Goal: Information Seeking & Learning: Learn about a topic

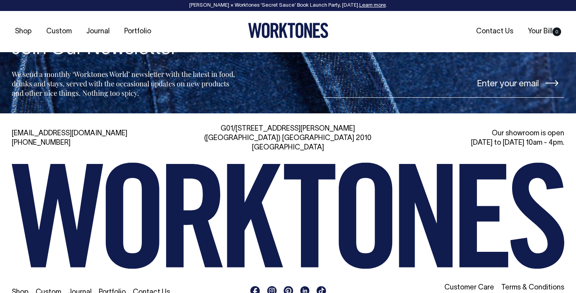
scroll to position [1703, 0]
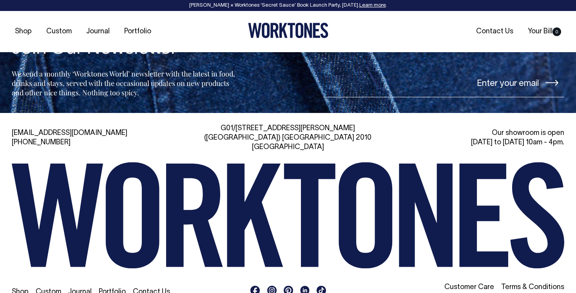
click at [76, 289] on link "Journal" at bounding box center [80, 292] width 24 height 7
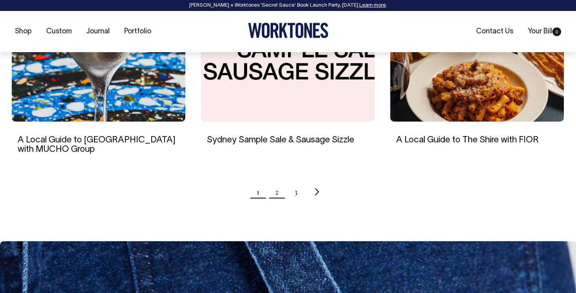
scroll to position [803, 0]
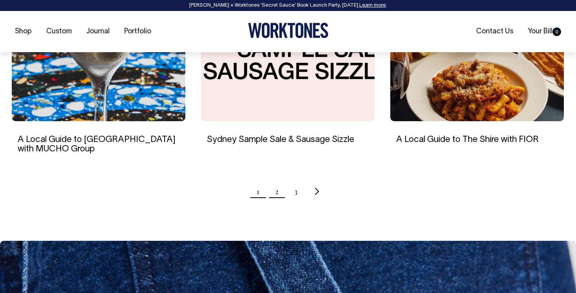
click at [278, 192] on link "2" at bounding box center [277, 192] width 4 height 20
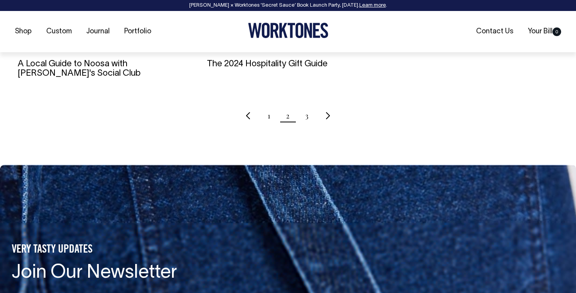
scroll to position [879, 0]
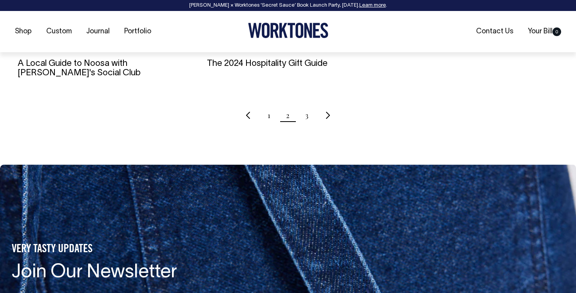
click at [218, 10] on div "Rosheen Kaul × Worktones ‘Secret Sauce’ Book Launch Party, 10 September. Learn …" at bounding box center [288, 5] width 576 height 11
click at [378, 7] on link "Learn more" at bounding box center [373, 5] width 27 height 5
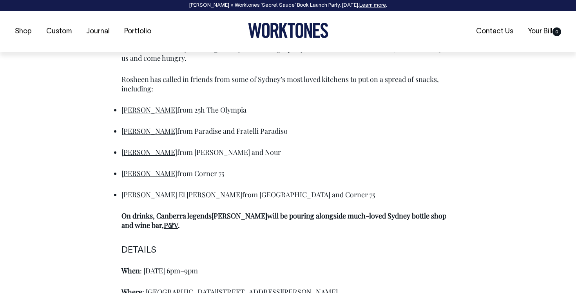
scroll to position [457, 0]
